Goal: Go to known website: Access a specific website the user already knows

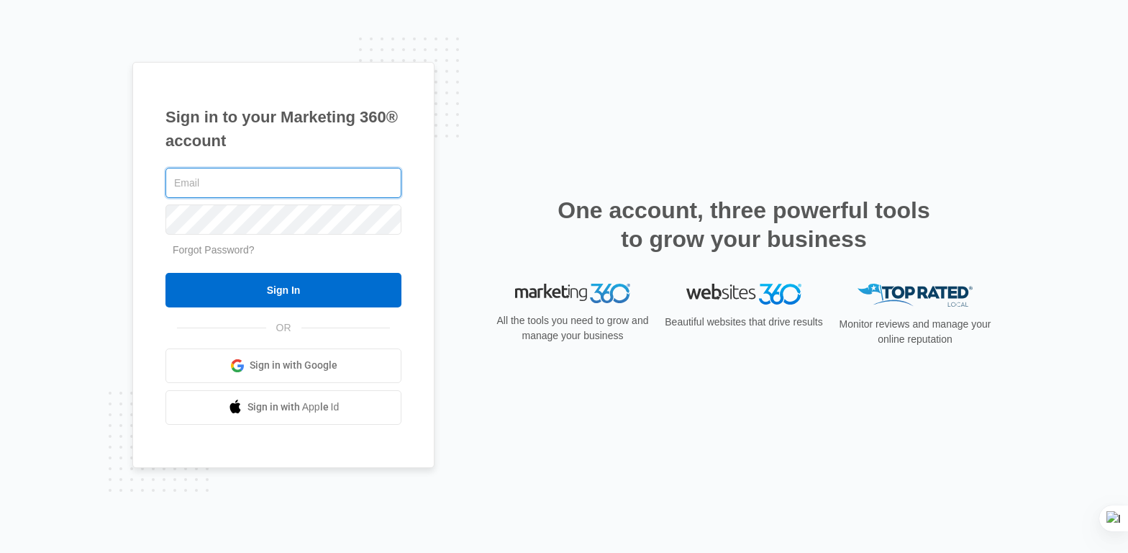
click at [258, 193] on input "text" at bounding box center [283, 183] width 236 height 30
click at [0, 552] on com-1password-button at bounding box center [0, 553] width 0 height 0
click at [232, 183] on input "text" at bounding box center [283, 183] width 236 height 30
type input "[EMAIL_ADDRESS][DOMAIN_NAME]"
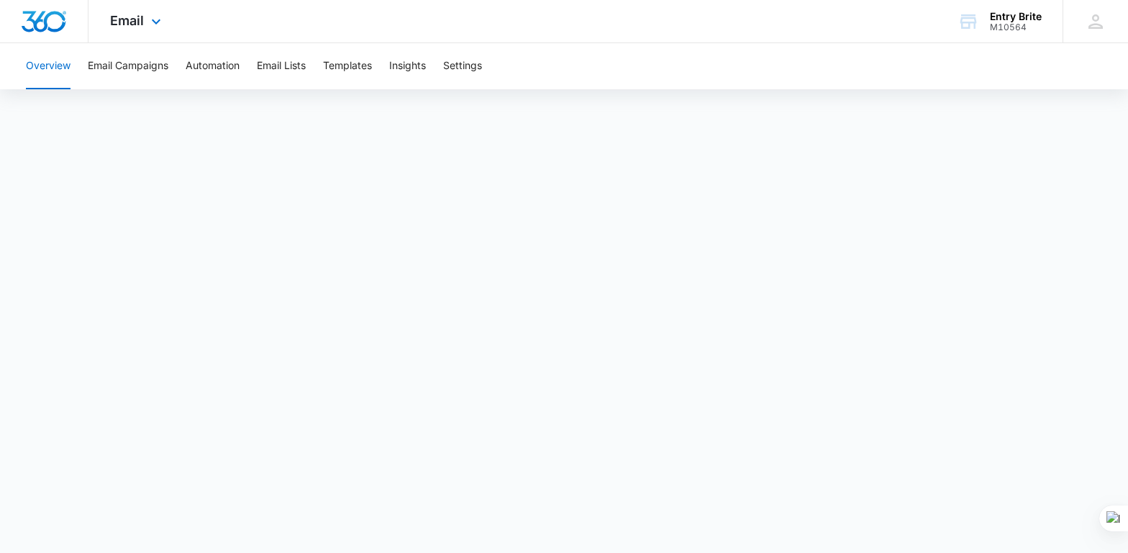
click at [53, 17] on img "Dashboard" at bounding box center [44, 22] width 46 height 22
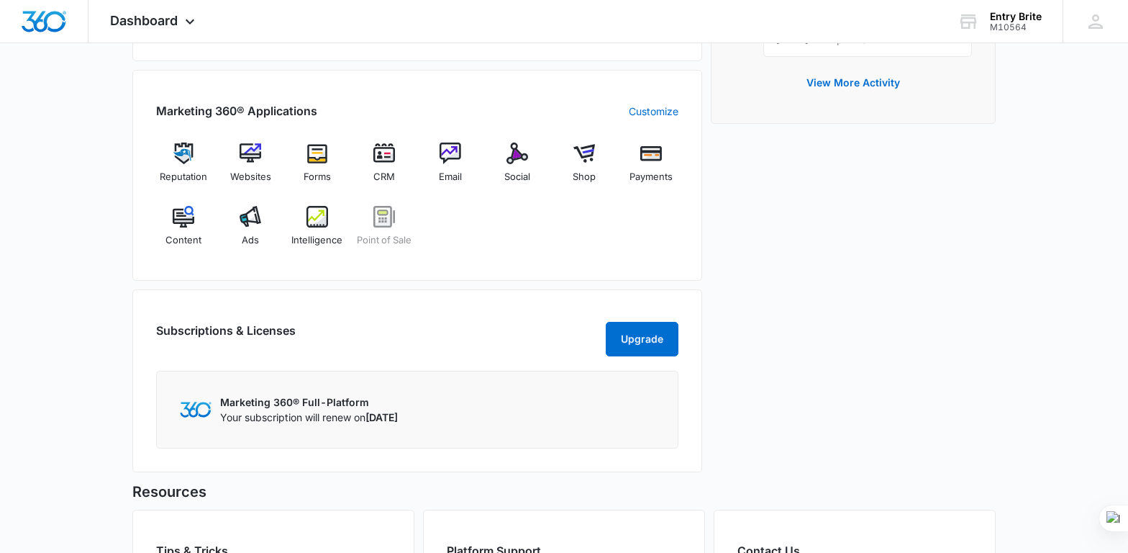
scroll to position [521, 0]
